Goal: Transaction & Acquisition: Purchase product/service

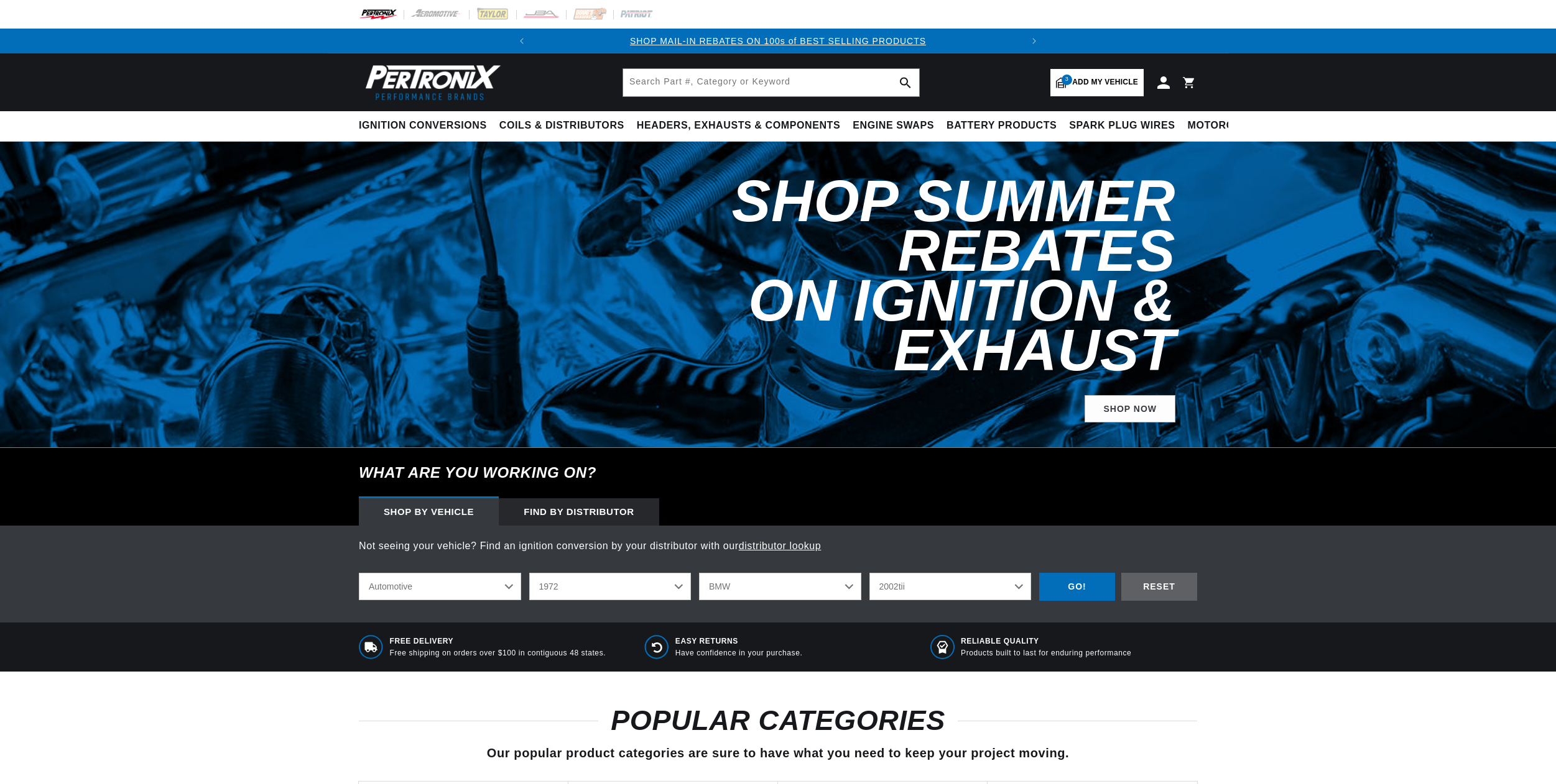
select select "1972"
select select "BMW"
select select "2002tii"
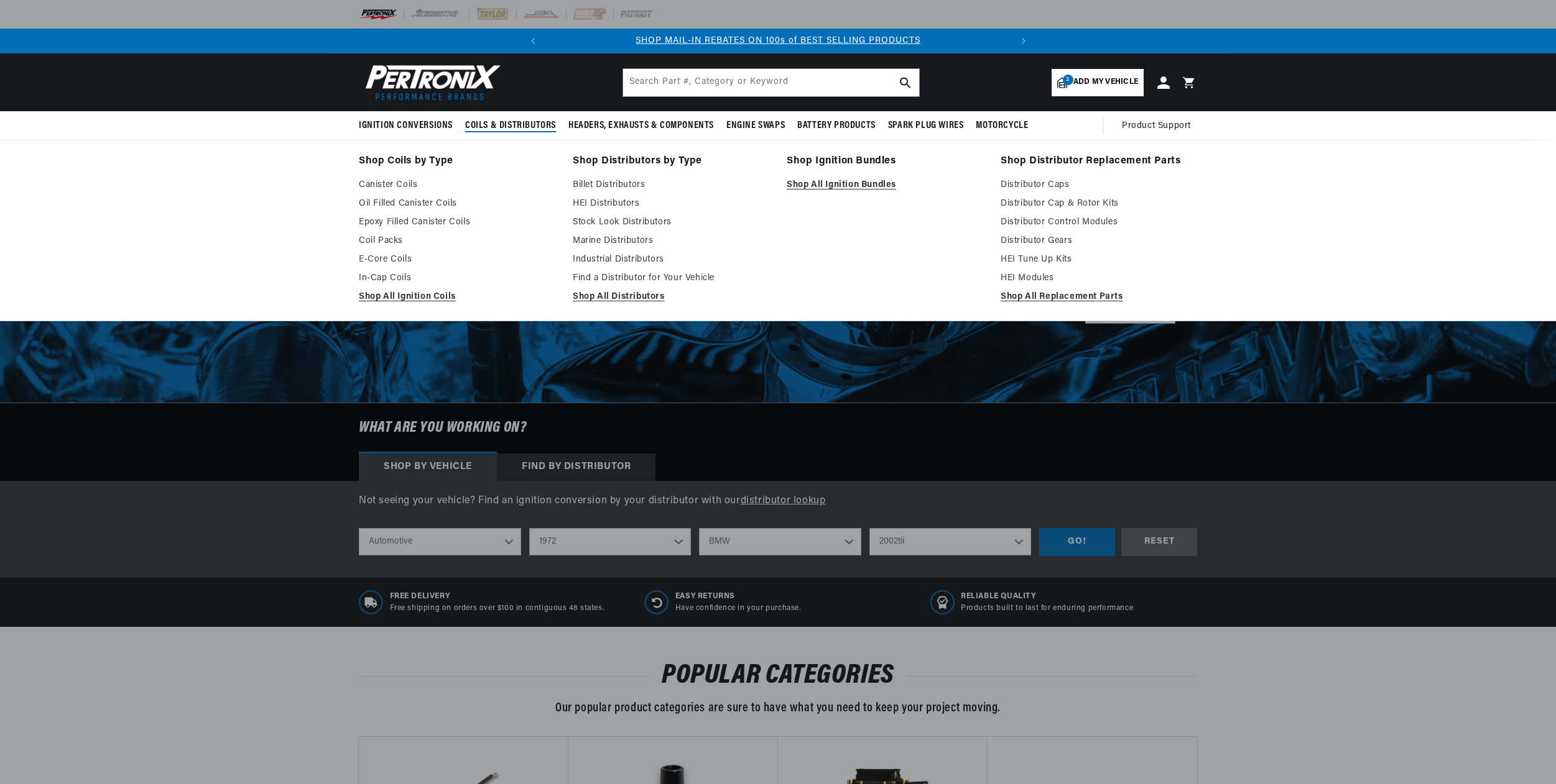
click at [582, 132] on polygon at bounding box center [576, 125] width 29 height 29
click at [526, 128] on span "Coils & Distributors" at bounding box center [510, 125] width 91 height 13
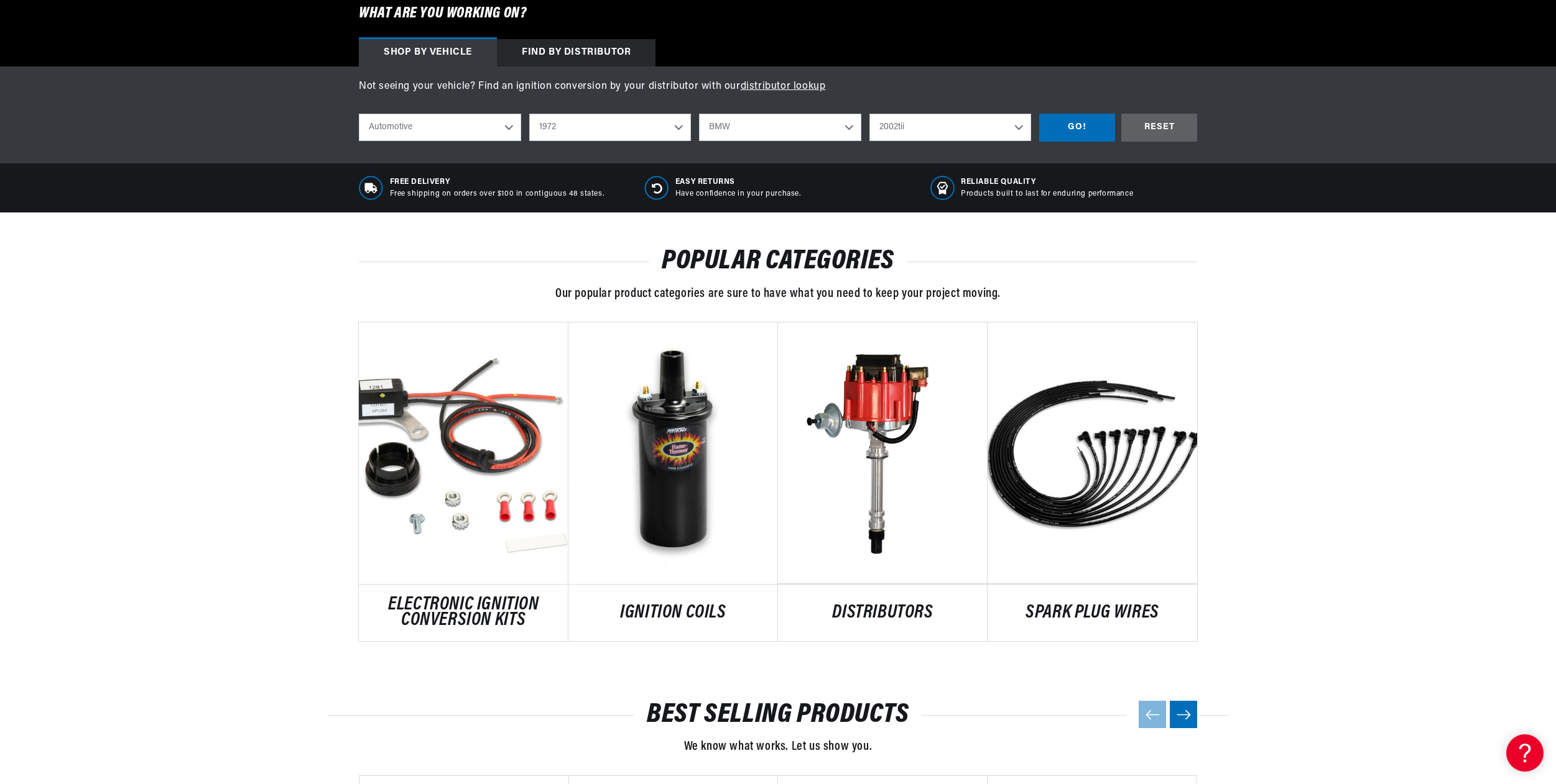
scroll to position [672, 0]
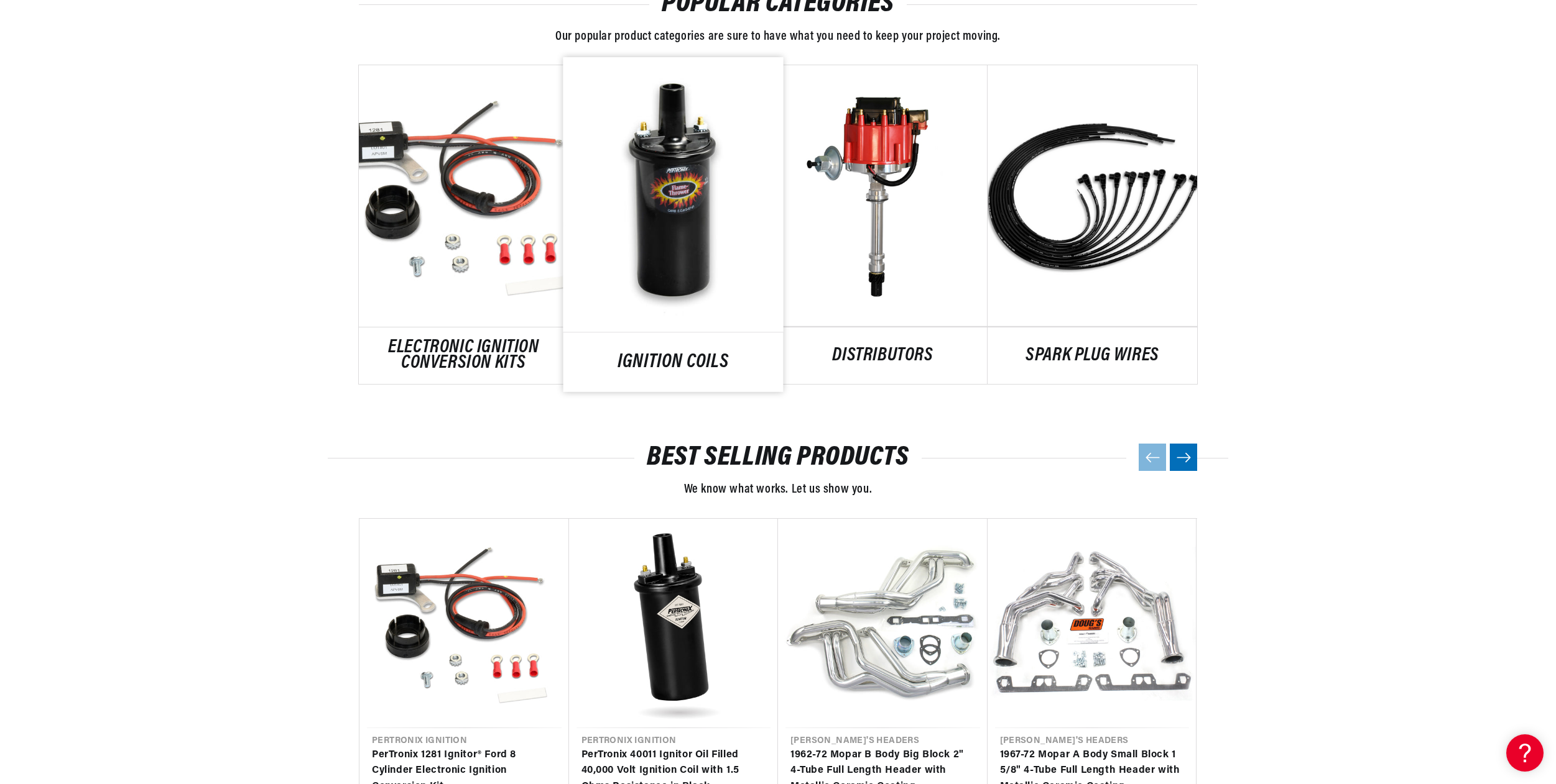
click at [646, 354] on link "IGNITION COILS" at bounding box center [674, 362] width 220 height 16
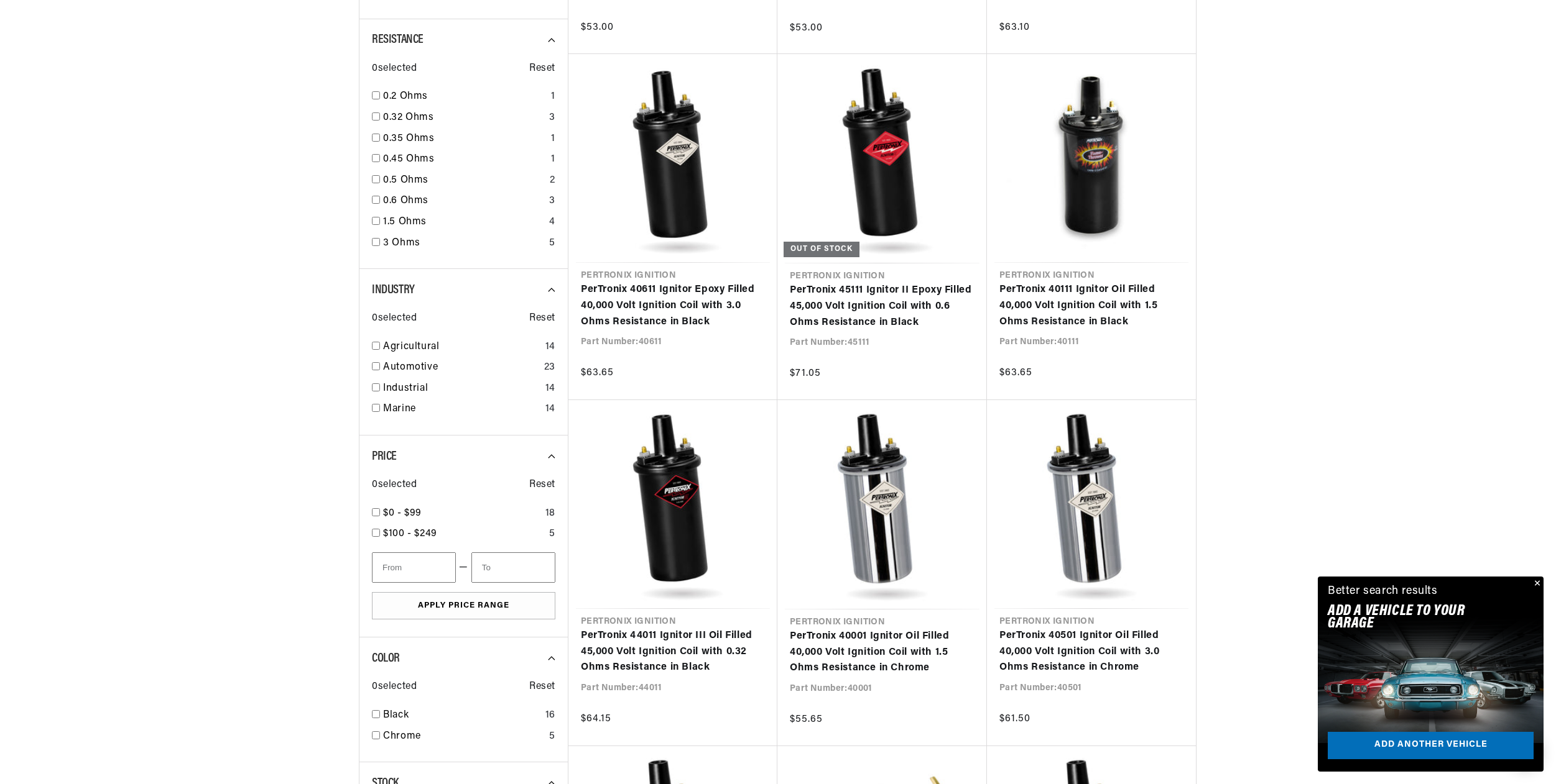
scroll to position [946, 0]
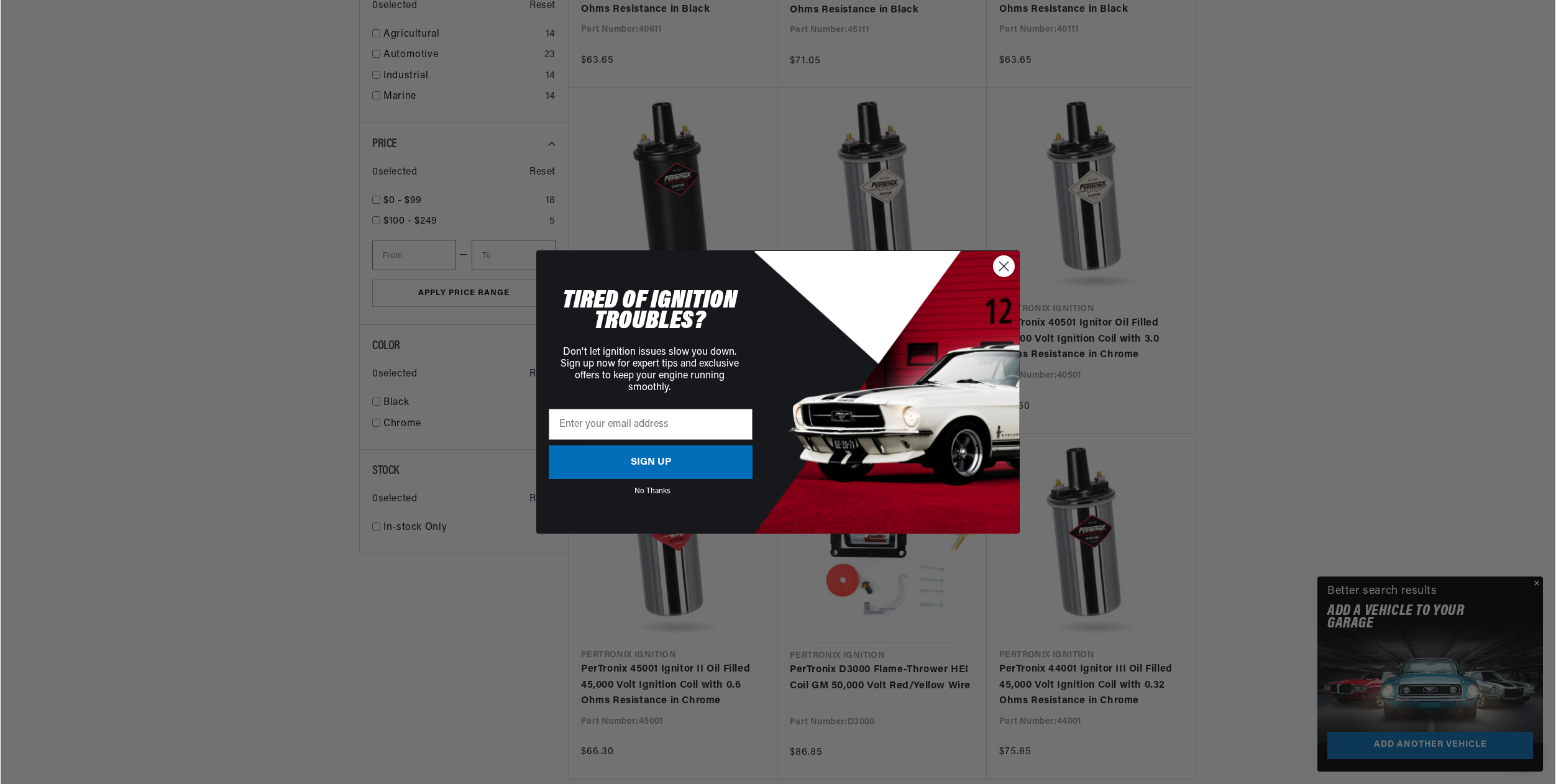
scroll to position [1227, 0]
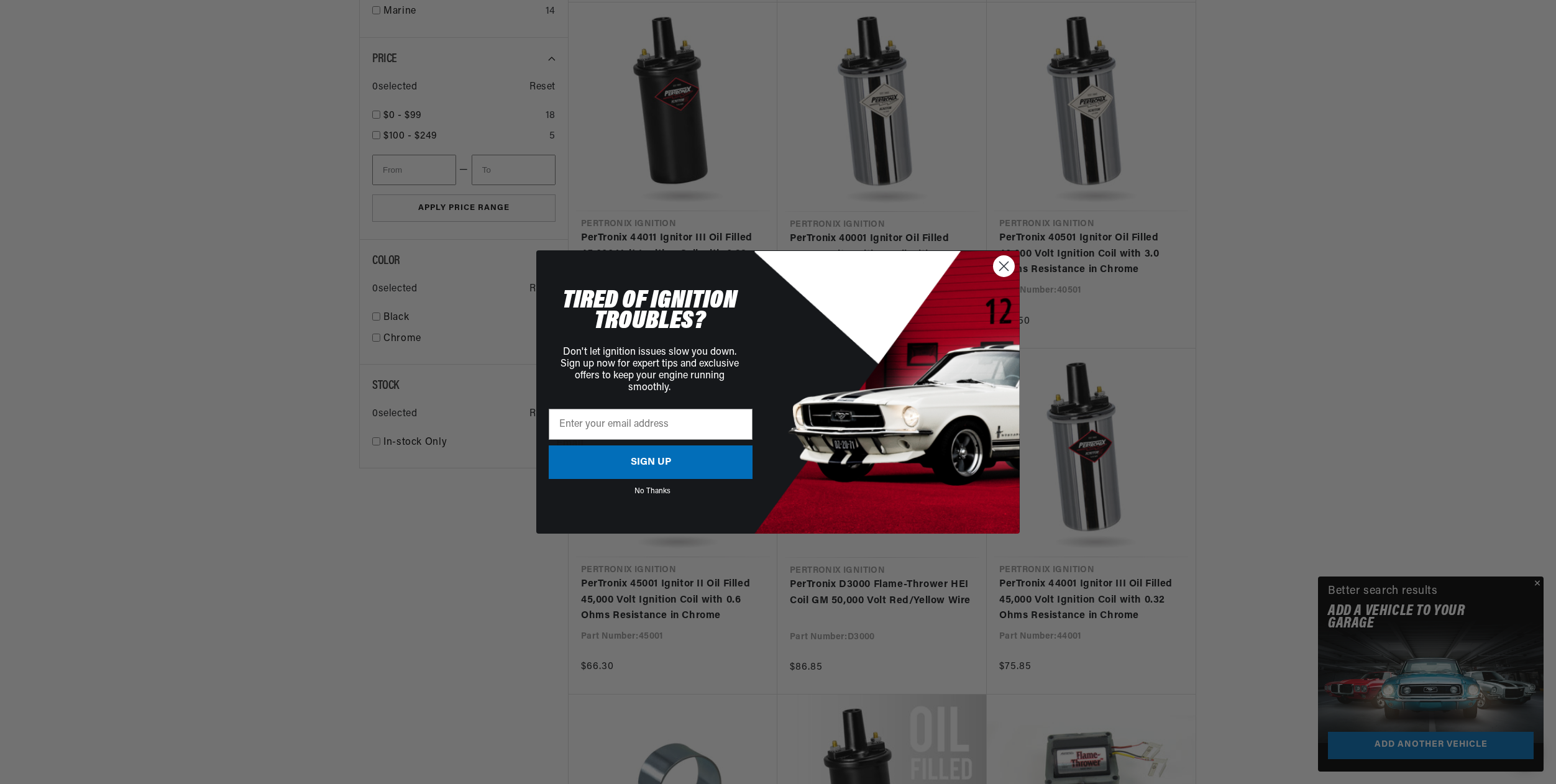
click at [1000, 273] on circle "Close dialog" at bounding box center [1004, 267] width 21 height 21
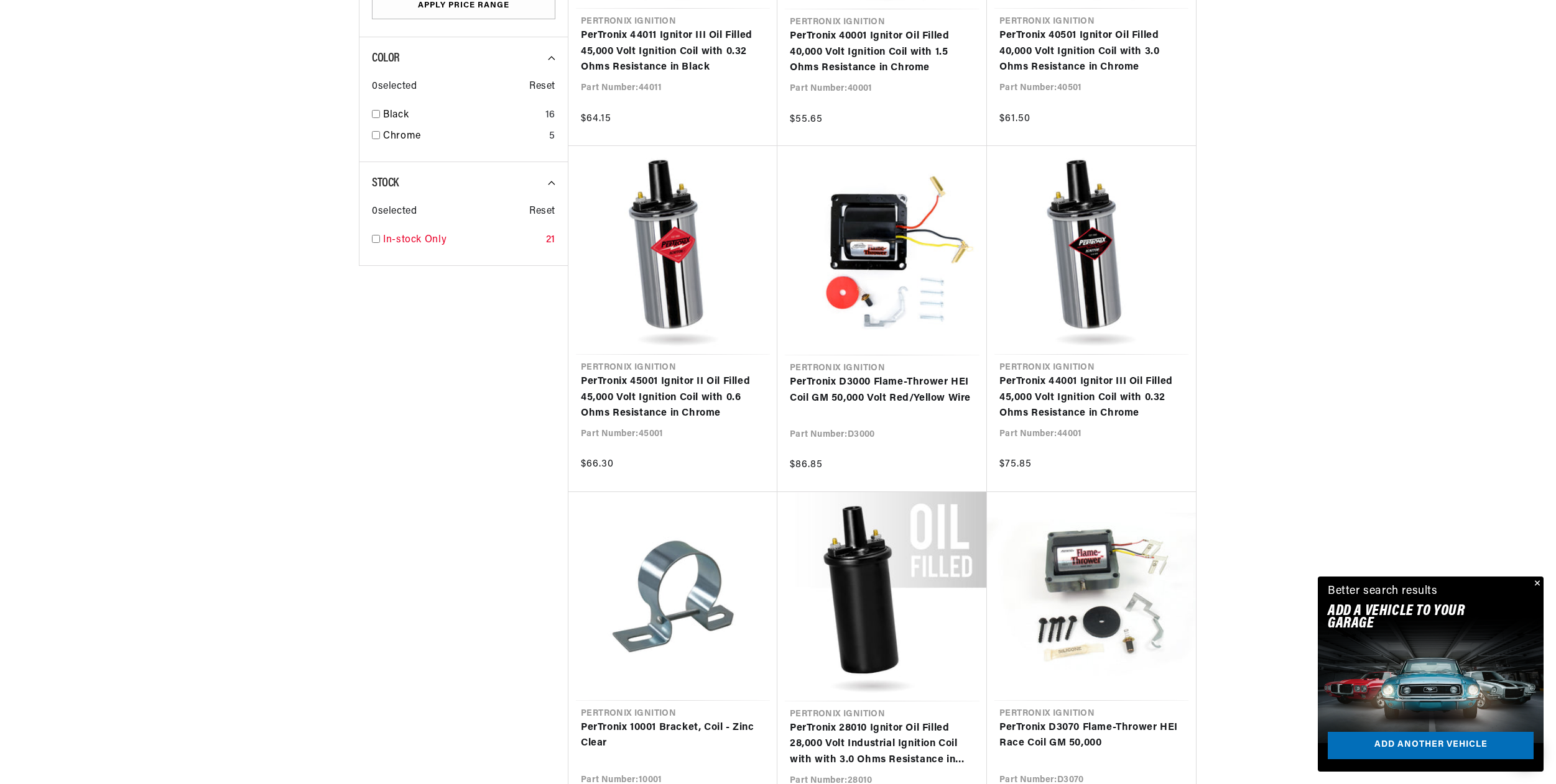
scroll to position [0, 464]
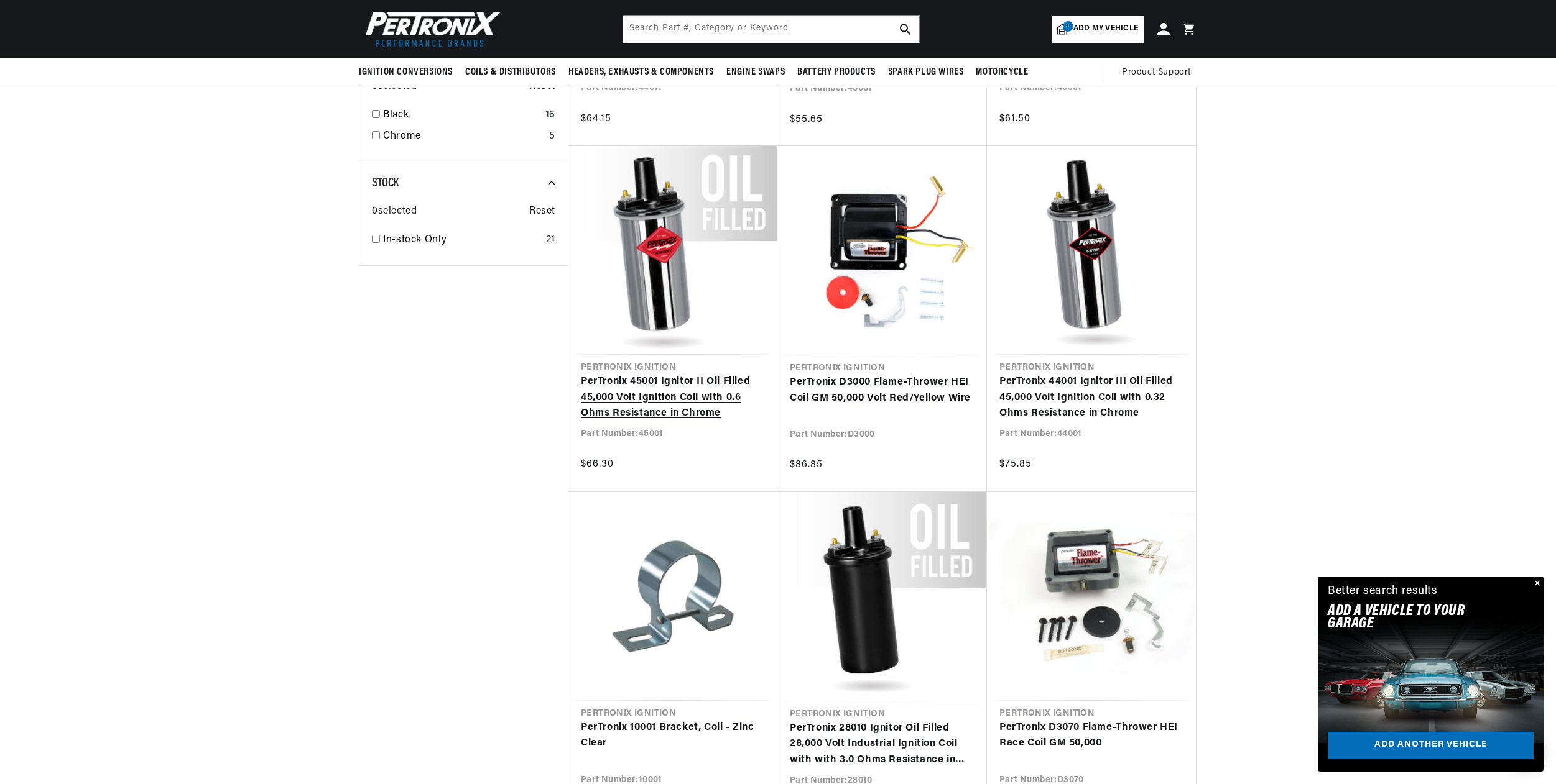
click at [661, 374] on link "PerTronix 45001 Ignitor II Oil Filled 45,000 Volt Ignition Coil with 0.6 Ohms R…" at bounding box center [673, 397] width 184 height 48
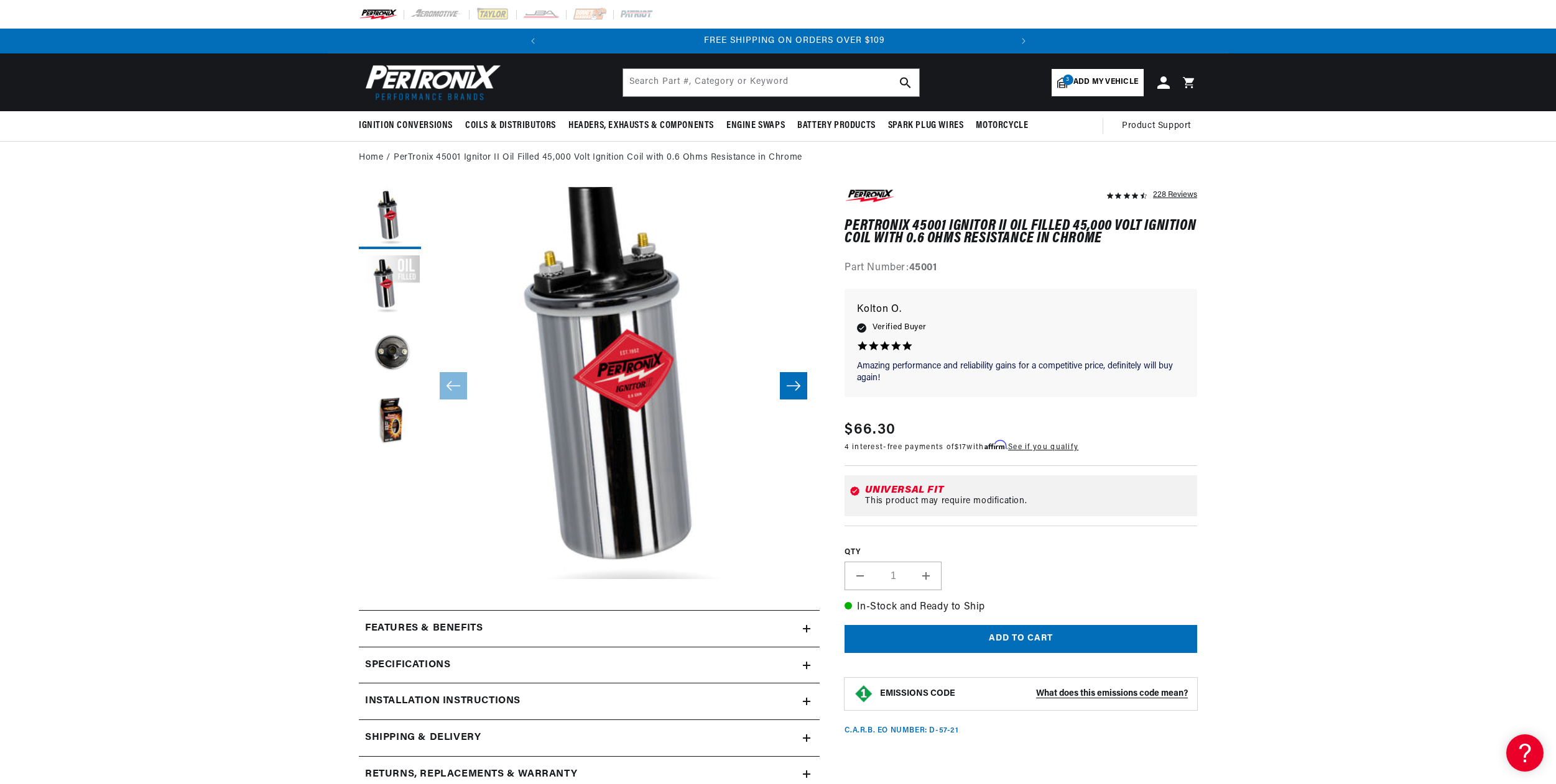
scroll to position [0, 464]
click at [804, 632] on icon at bounding box center [806, 628] width 8 height 8
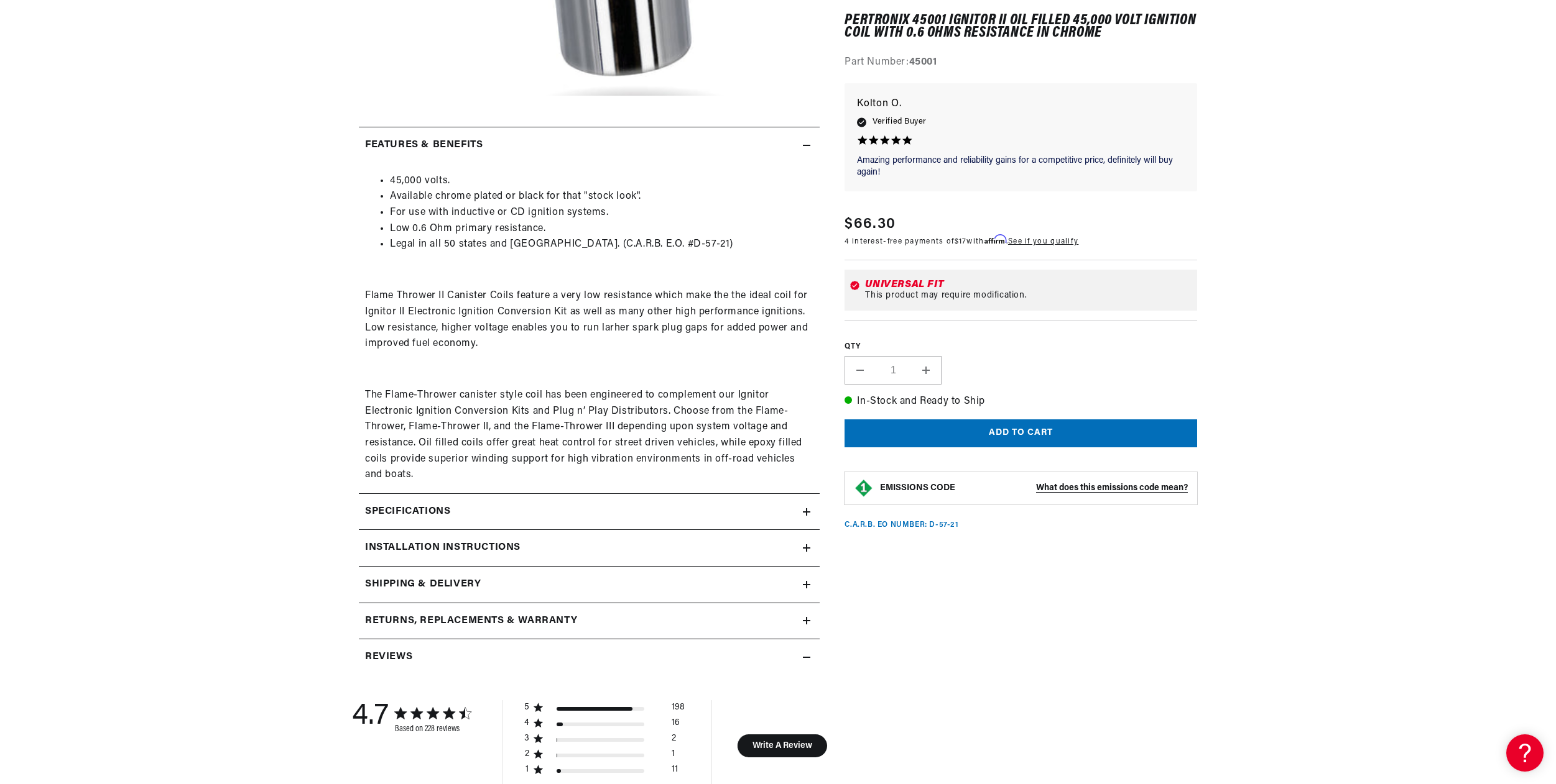
scroll to position [543, 0]
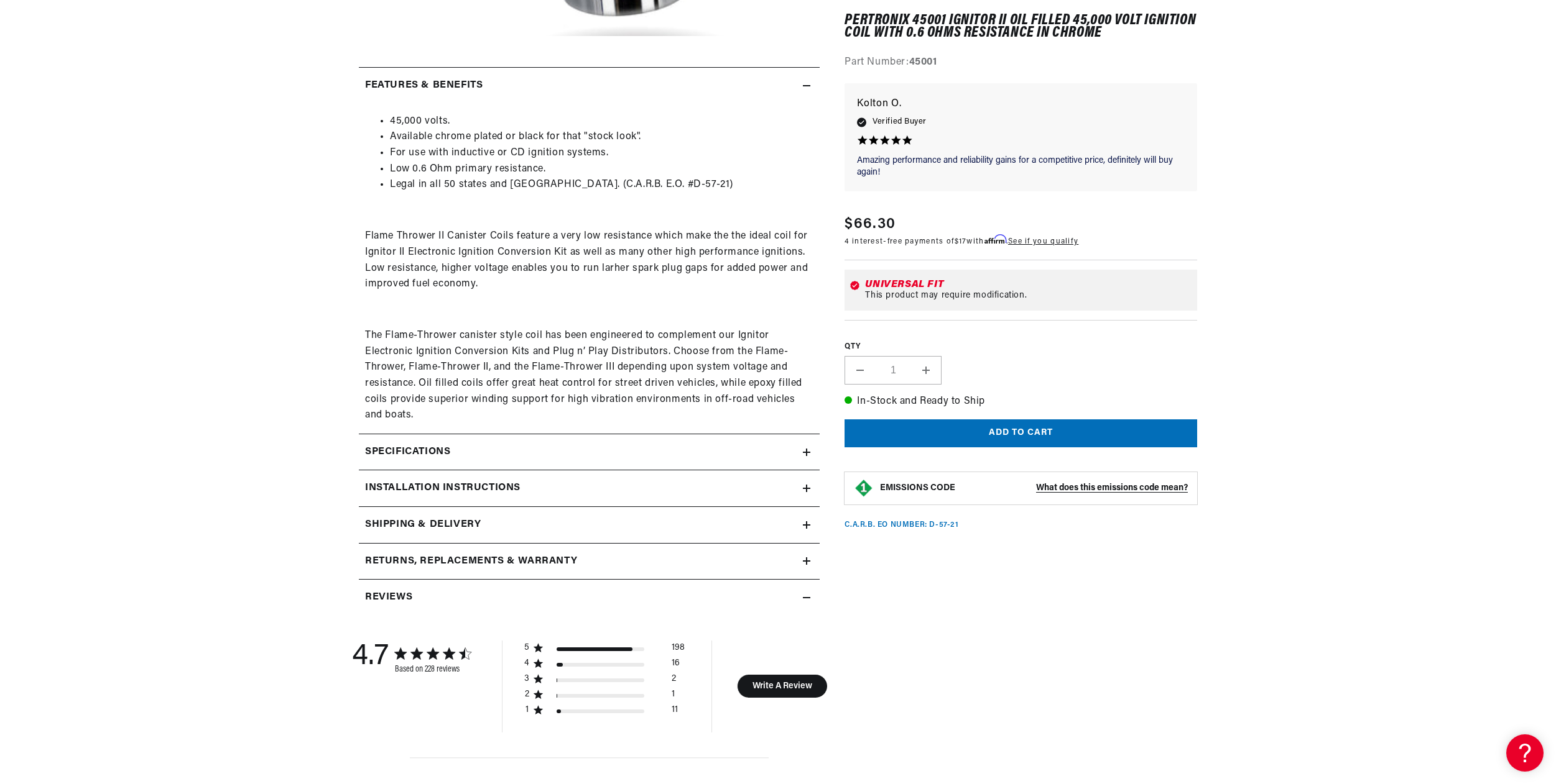
click at [686, 453] on div "Specifications" at bounding box center [580, 452] width 444 height 16
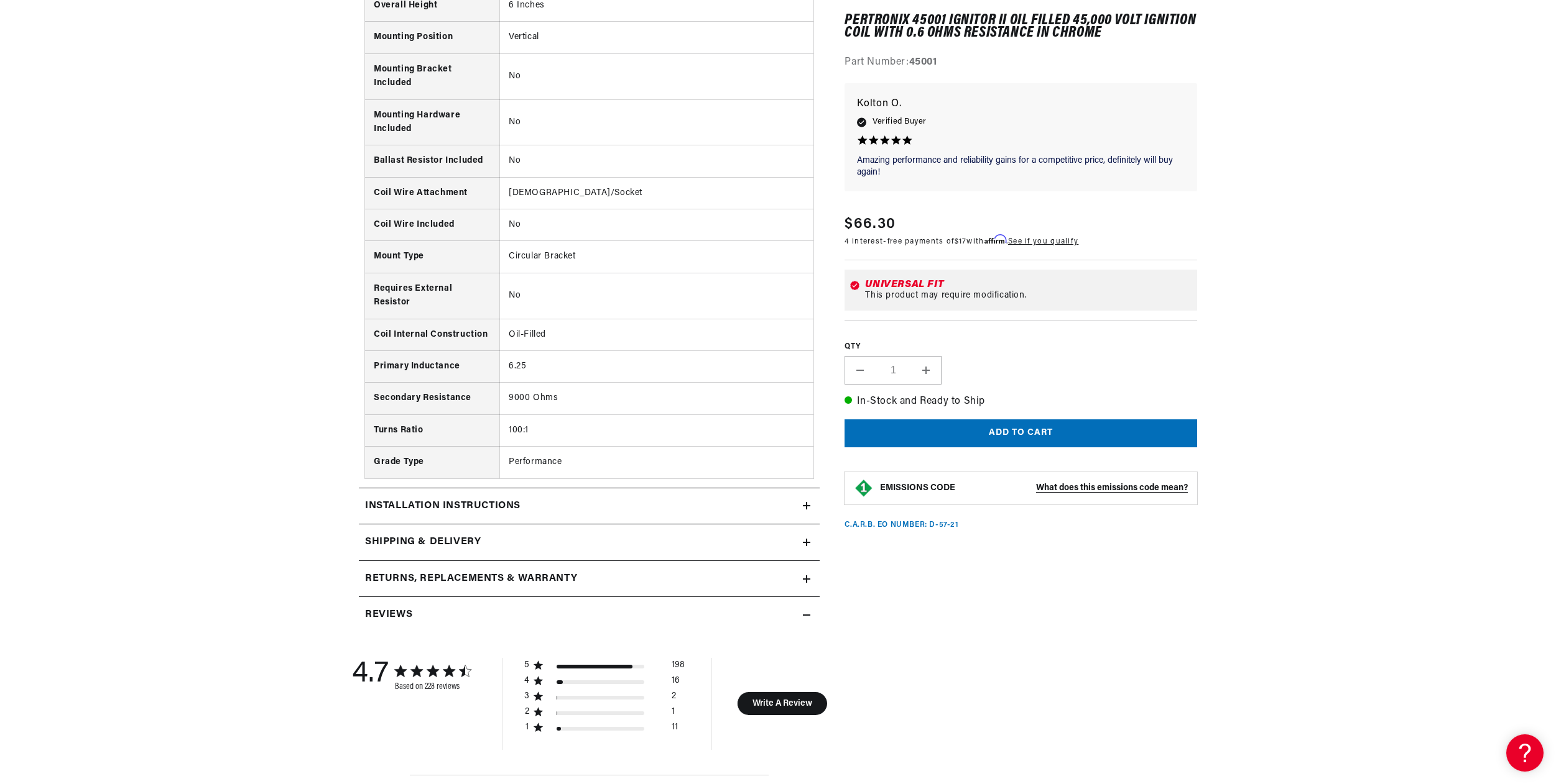
scroll to position [0, 0]
click at [714, 517] on summary "Installation instructions" at bounding box center [589, 506] width 461 height 36
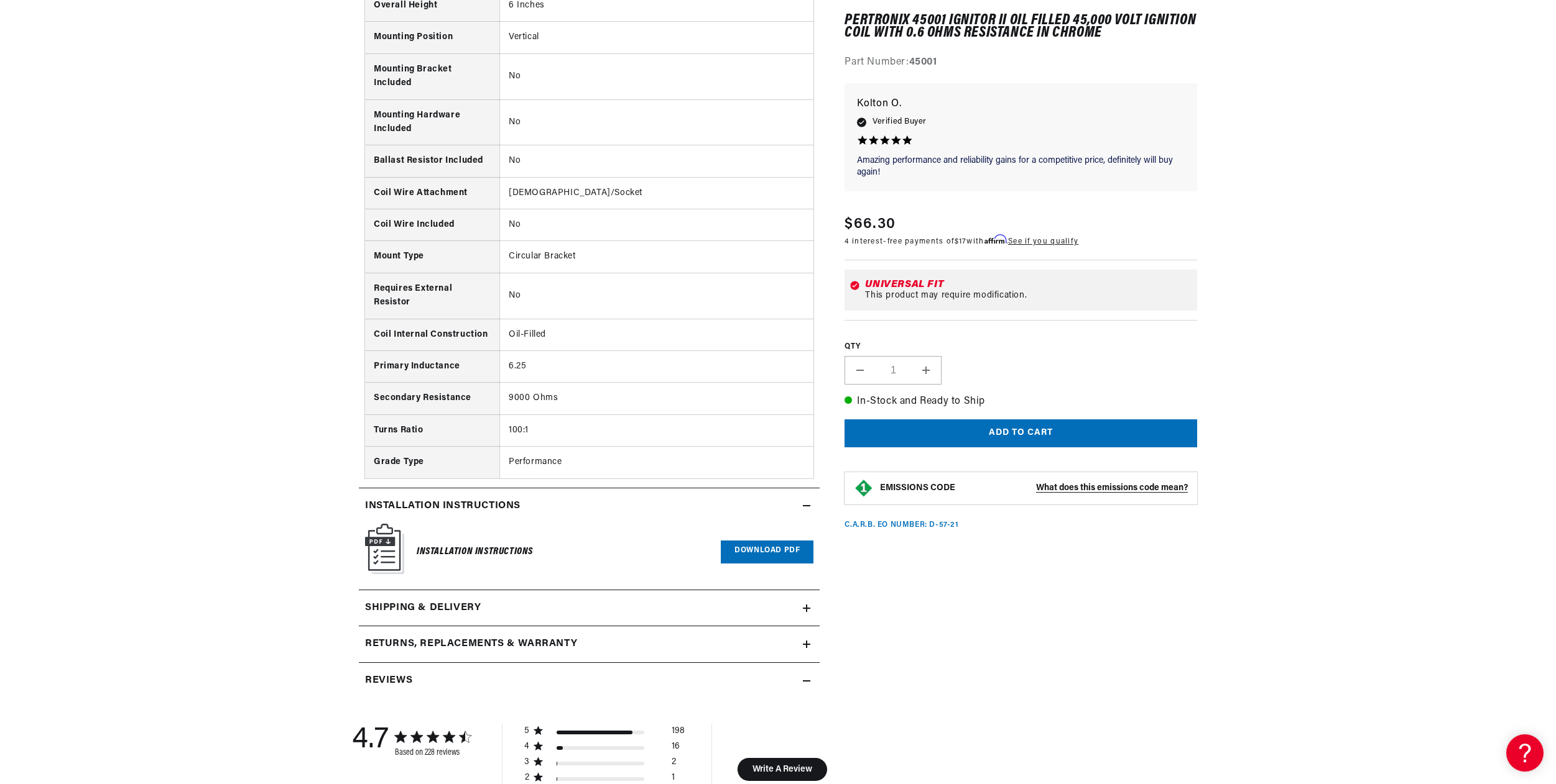
click at [497, 556] on h6 "Installation Instructions" at bounding box center [475, 551] width 116 height 16
click at [803, 561] on link "Download PDF" at bounding box center [766, 552] width 93 height 23
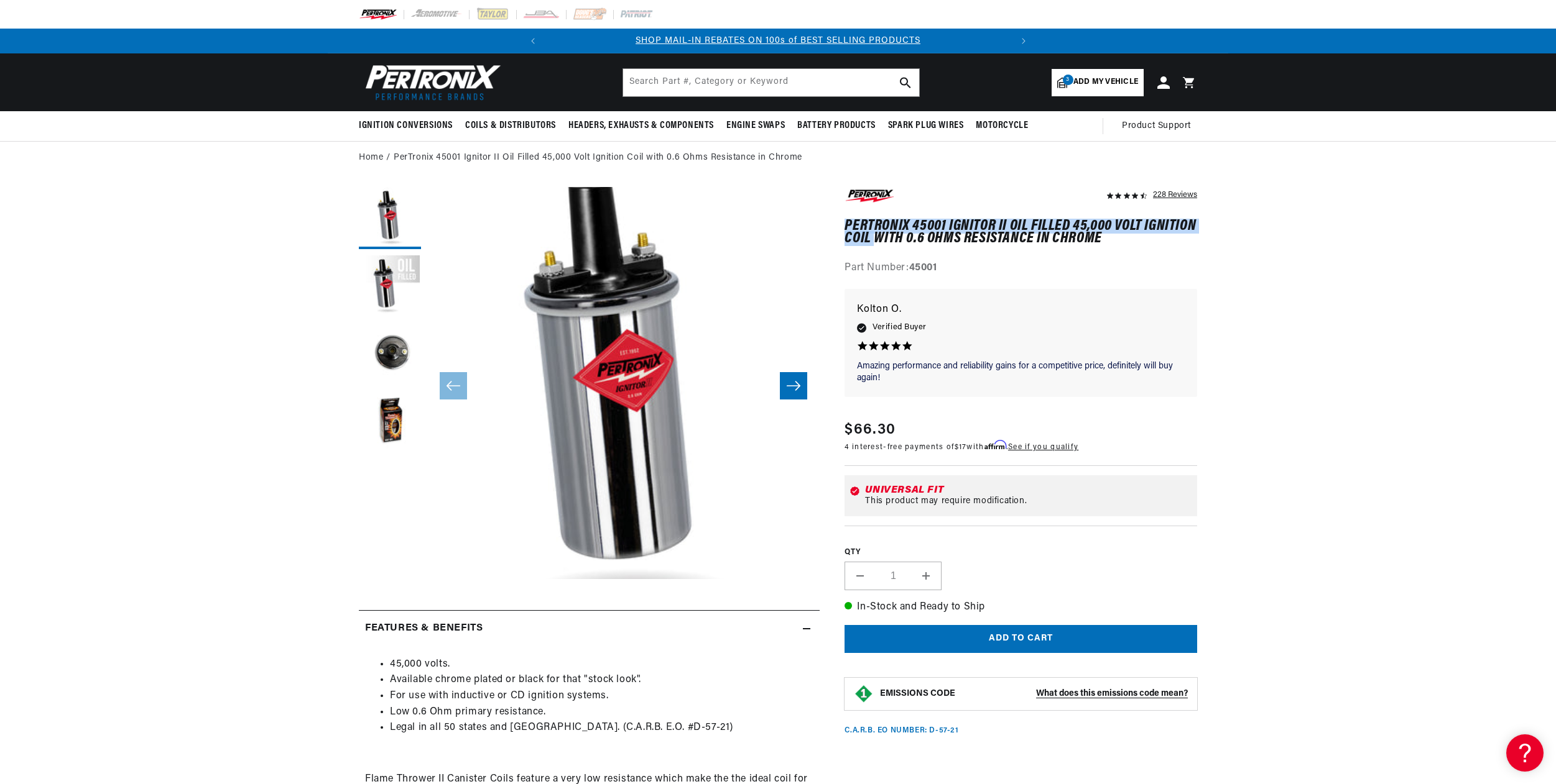
drag, startPoint x: 844, startPoint y: 220, endPoint x: 932, endPoint y: 235, distance: 89.3
copy h1 "PerTronix 45001 Ignitor II Oil Filled 45,000 Volt Ignition Coil"
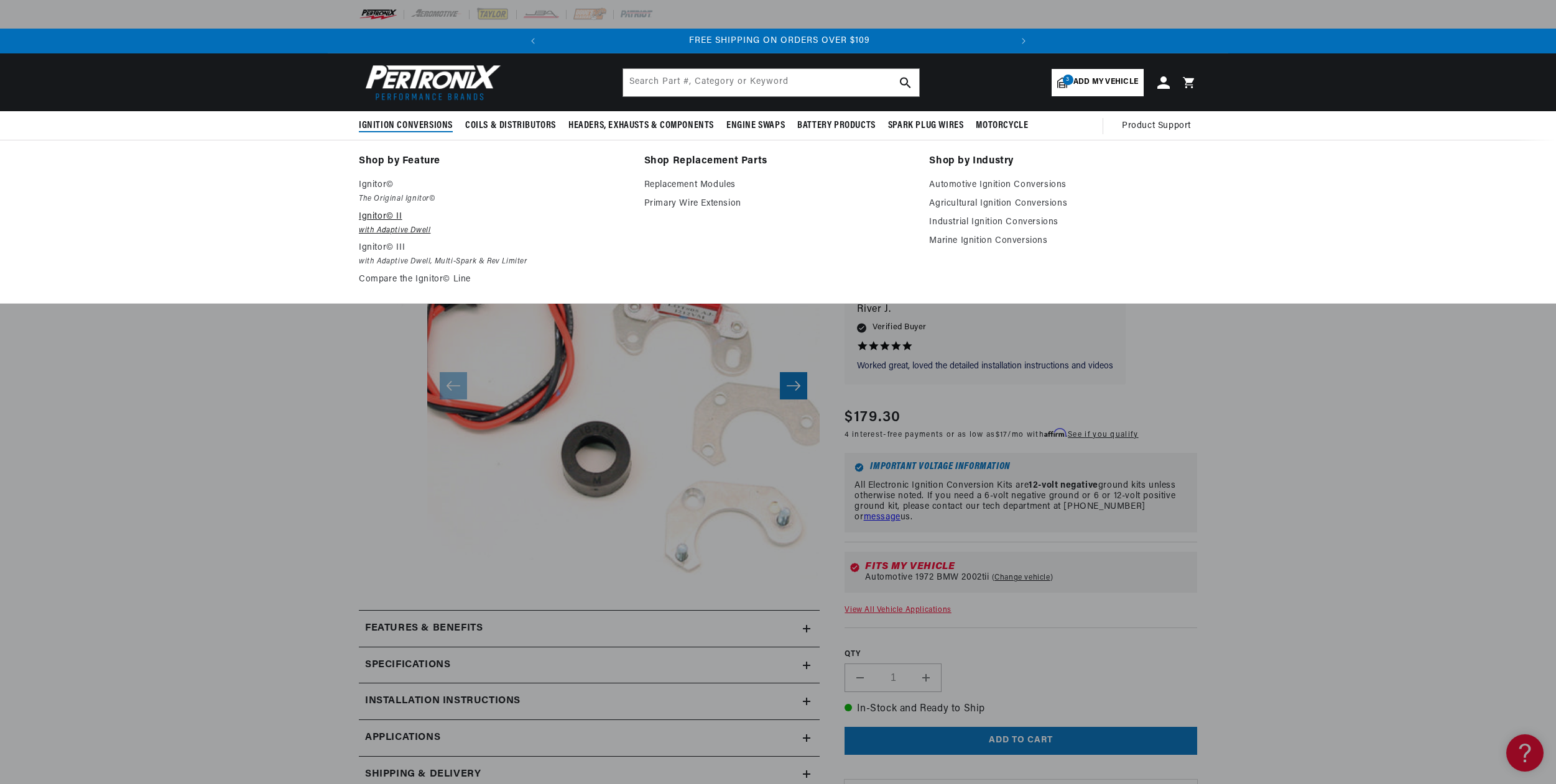
click at [376, 212] on p "Ignitor© II" at bounding box center [493, 216] width 268 height 15
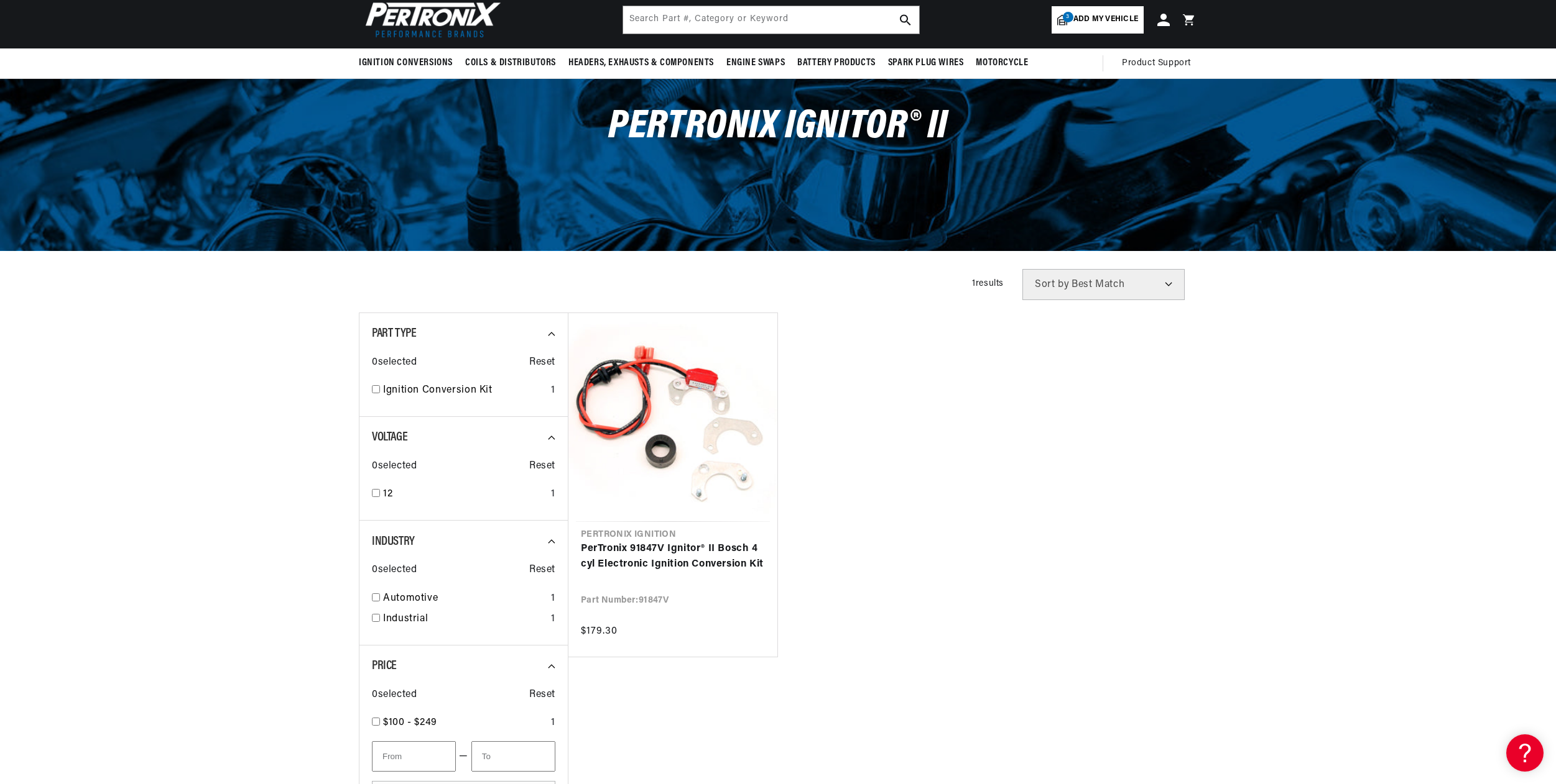
scroll to position [315, 0]
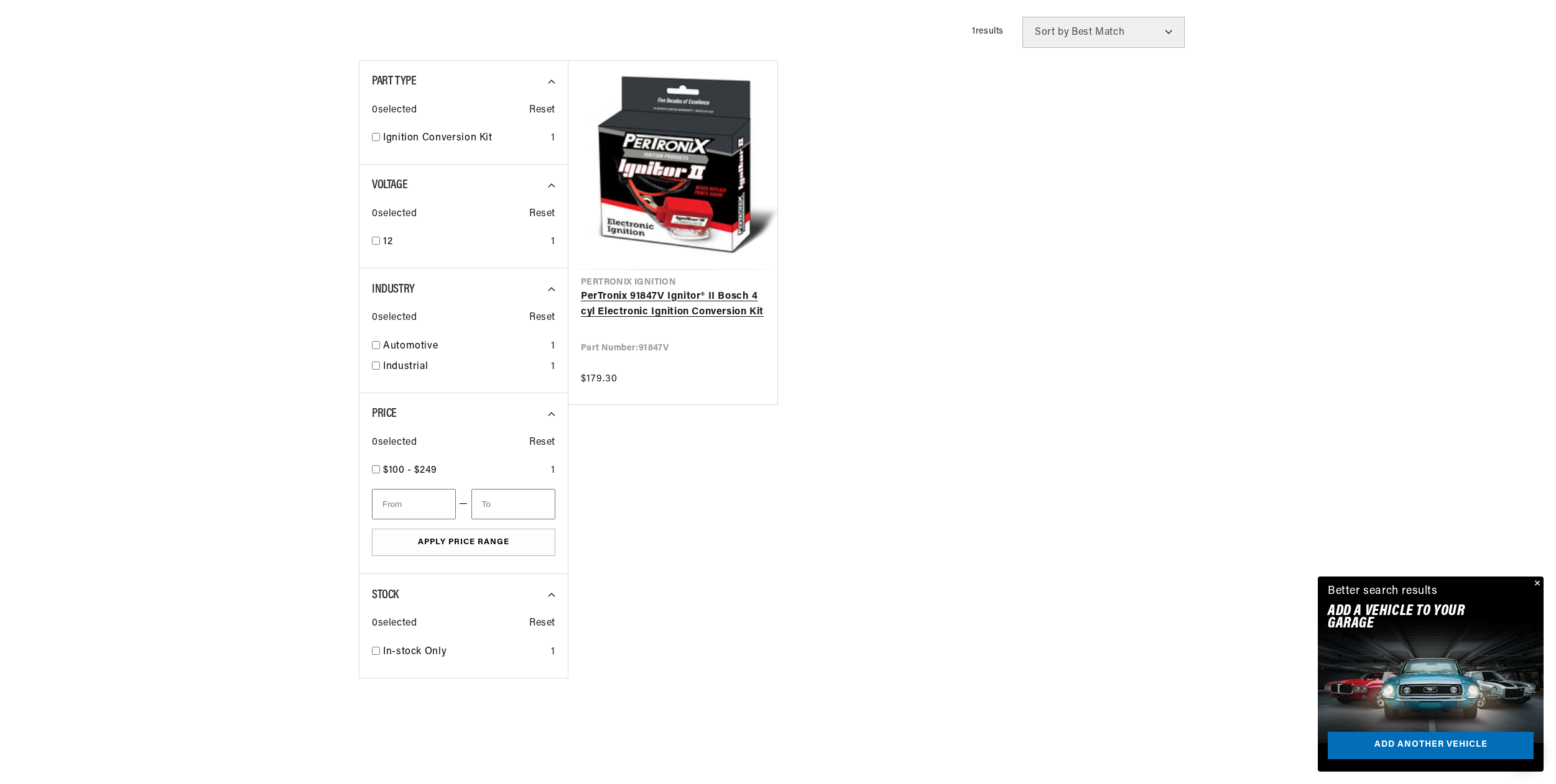
click at [681, 296] on link "PerTronix 91847V Ignitor® II Bosch 4 cyl Electronic Ignition Conversion Kit" at bounding box center [673, 305] width 184 height 32
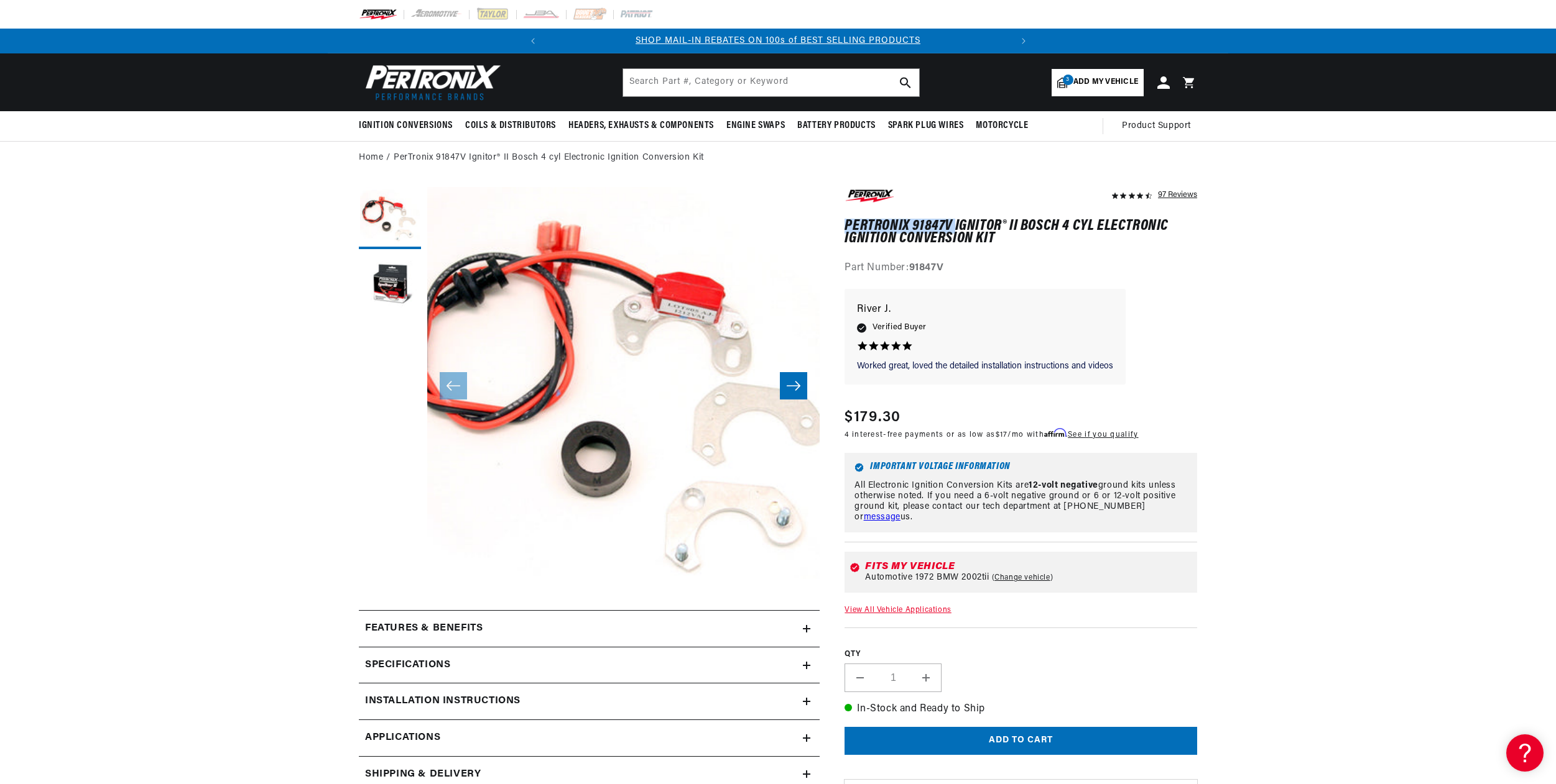
drag, startPoint x: 847, startPoint y: 226, endPoint x: 954, endPoint y: 223, distance: 107.0
click at [954, 223] on h1 "PerTronix 91847V Ignitor® II Bosch 4 cyl Electronic Ignition Conversion Kit" at bounding box center [1020, 232] width 352 height 25
copy h1 "PerTronix 91847V"
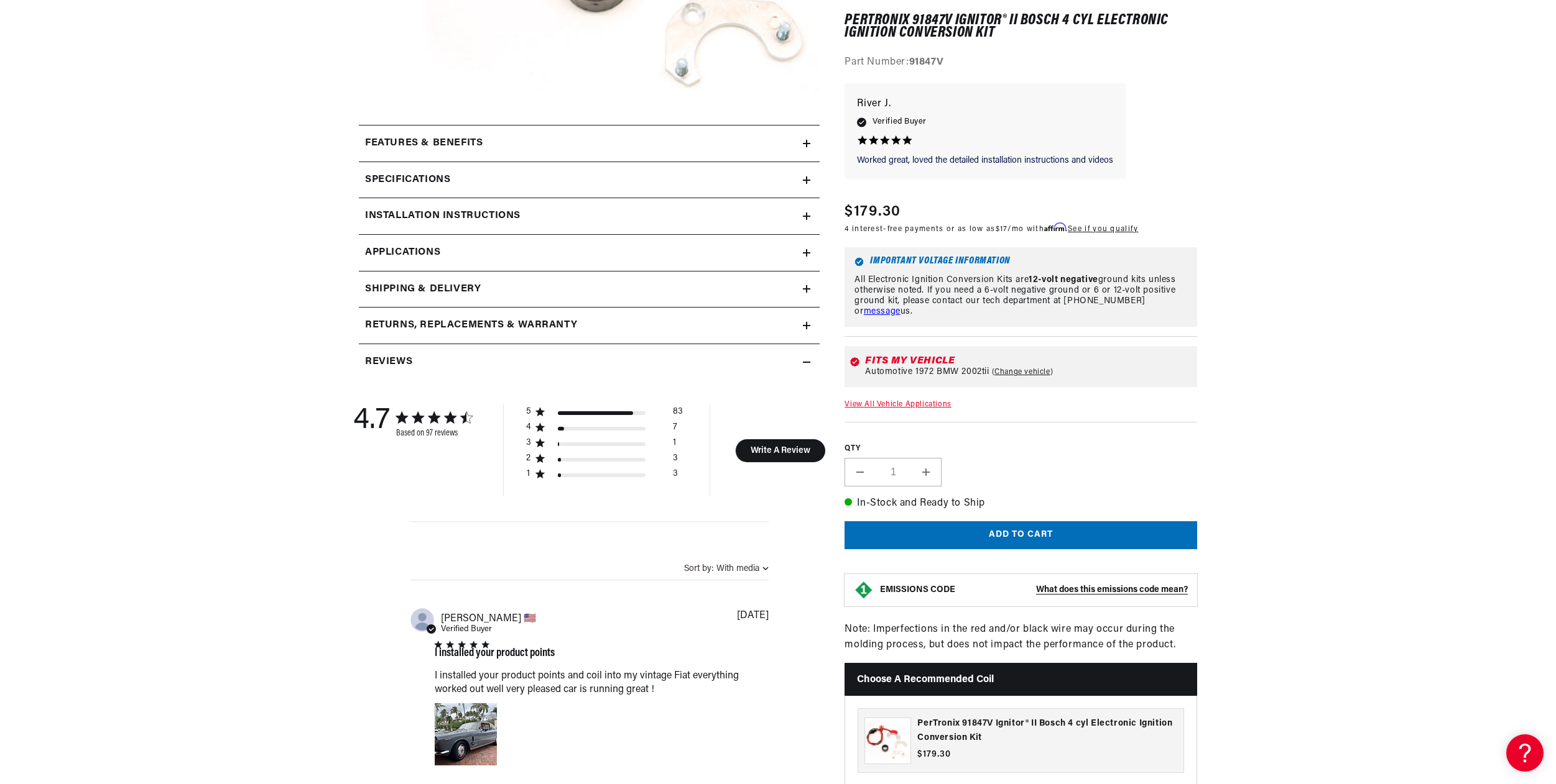
click at [745, 215] on div "Installation instructions" at bounding box center [580, 216] width 444 height 16
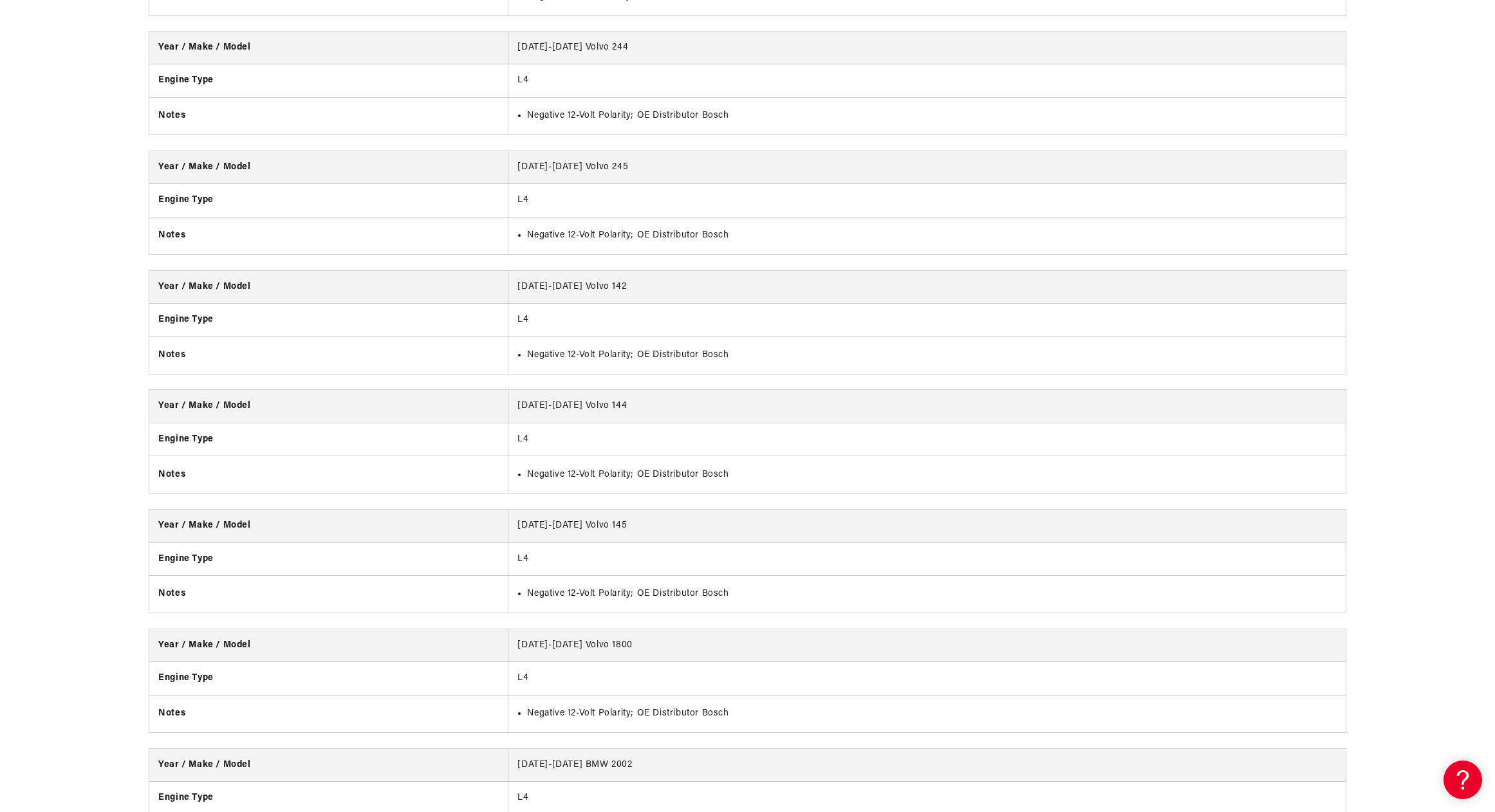
scroll to position [0, 480]
